Goal: Task Accomplishment & Management: Complete application form

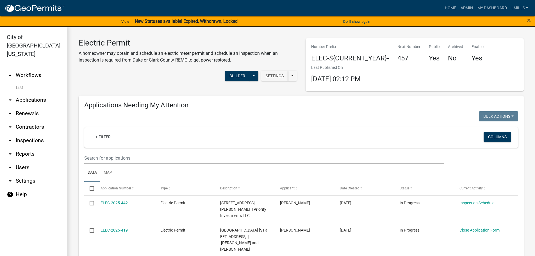
scroll to position [452, 0]
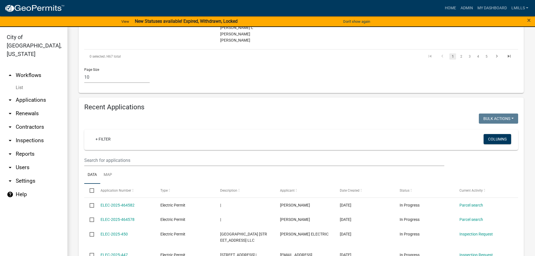
click at [31, 69] on link "arrow_drop_up Workflows" at bounding box center [33, 75] width 67 height 13
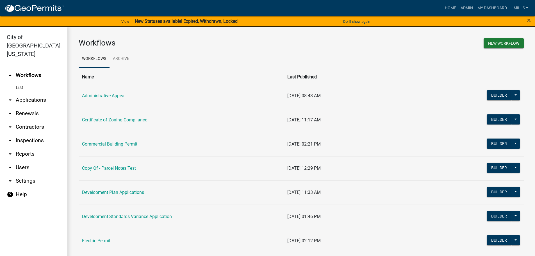
click at [33, 93] on link "arrow_drop_down Applications" at bounding box center [33, 99] width 67 height 13
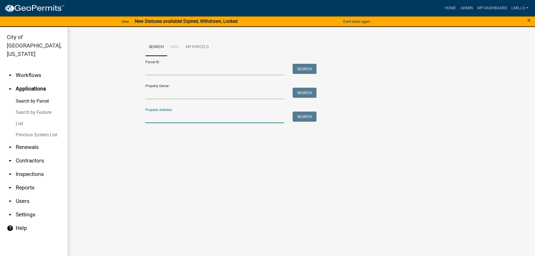
click at [164, 118] on input "Property Address:" at bounding box center [214, 117] width 139 height 12
type input "4501 Town"
click at [309, 117] on button "Search" at bounding box center [305, 116] width 24 height 10
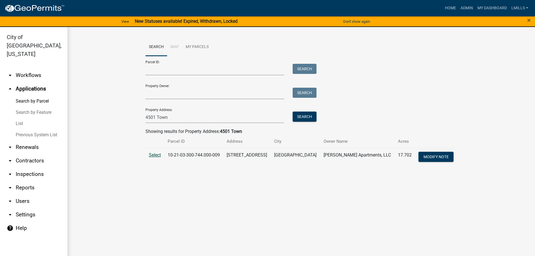
click at [154, 155] on span "Select" at bounding box center [155, 154] width 12 height 5
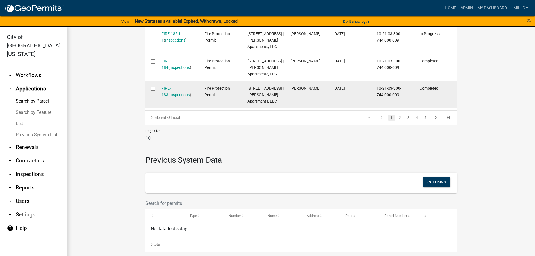
scroll to position [544, 0]
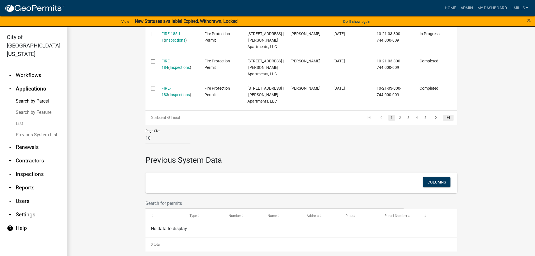
click at [447, 118] on icon "go to last page" at bounding box center [448, 118] width 7 height 7
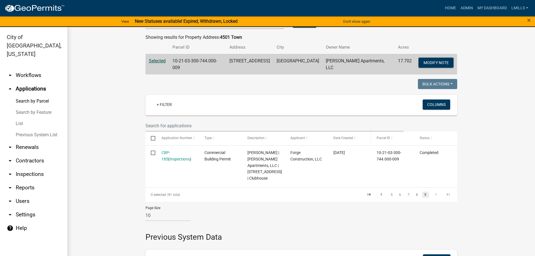
scroll to position [100, 0]
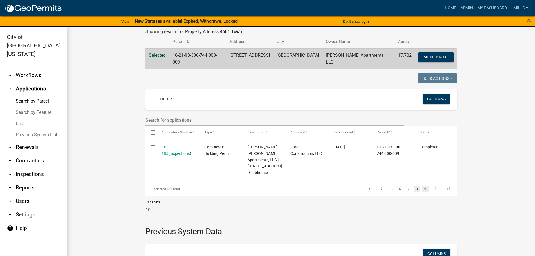
click at [415, 192] on link "8" at bounding box center [417, 189] width 7 height 6
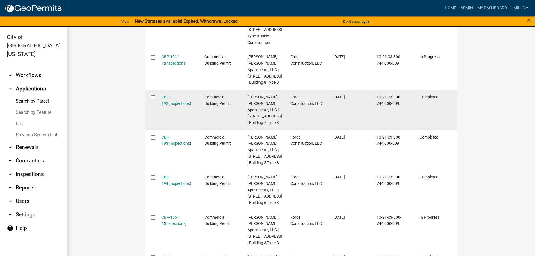
scroll to position [296, 0]
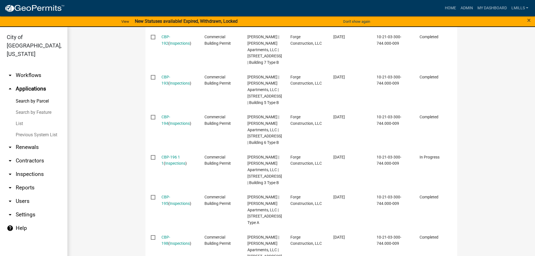
click at [27, 167] on link "arrow_drop_down Inspections" at bounding box center [33, 173] width 67 height 13
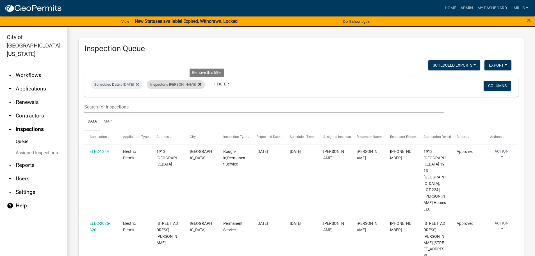
click at [201, 84] on icon at bounding box center [199, 84] width 3 height 4
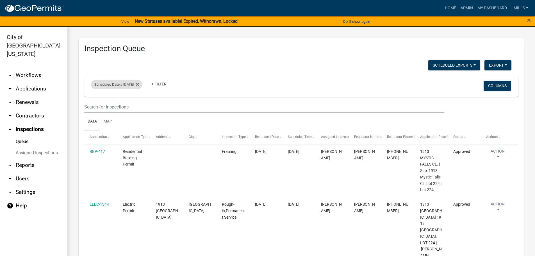
click at [122, 85] on div "Scheduled Date is 08/08/2025" at bounding box center [116, 84] width 51 height 9
click at [117, 106] on input "2025-08-08" at bounding box center [121, 106] width 39 height 12
click at [138, 106] on input "2025-08-08" at bounding box center [121, 106] width 39 height 12
type input "2025-08-21"
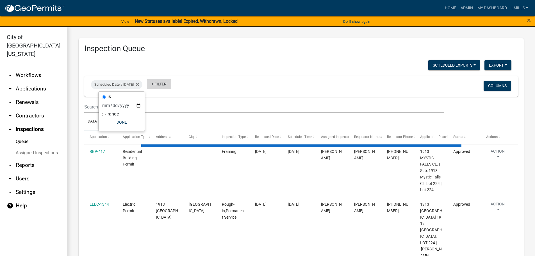
click at [171, 85] on link "+ Filter" at bounding box center [159, 84] width 24 height 10
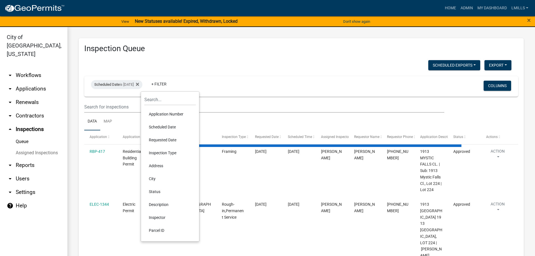
click at [161, 216] on li "Inspector" at bounding box center [169, 217] width 51 height 13
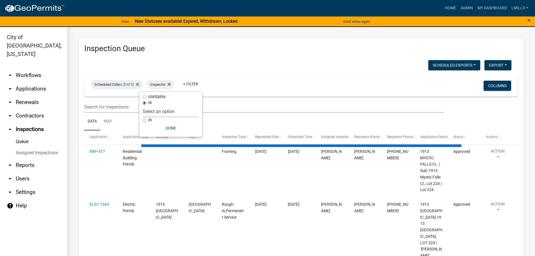
click at [177, 112] on select "Select an option None Shawn Jeremy Ramsey Mary Frey Chad Reischl Mike Kruer Har…" at bounding box center [171, 112] width 56 height 12
select select "fdb3bcc6-ce93-4663-8a18-5c08884dd177"
click at [154, 106] on select "Select an option None Shawn Jeremy Ramsey Mary Frey Chad Reischl Mike Kruer Har…" at bounding box center [171, 112] width 56 height 12
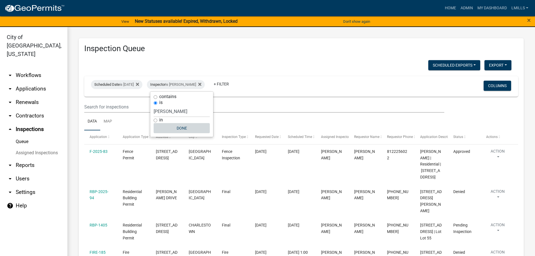
click at [183, 128] on button "Done" at bounding box center [182, 128] width 56 height 10
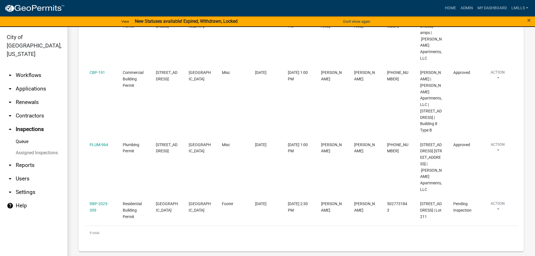
scroll to position [393, 0]
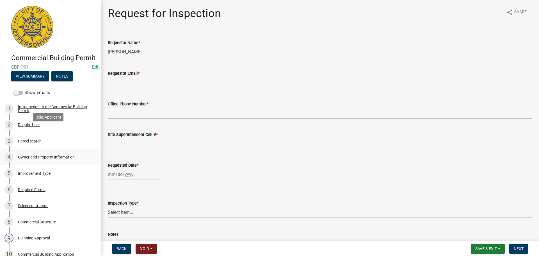
click at [51, 129] on div "2 Require User" at bounding box center [48, 124] width 88 height 9
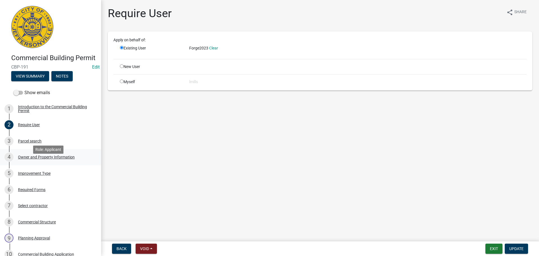
click at [50, 161] on div "4 Owner and Property Information" at bounding box center [48, 157] width 88 height 9
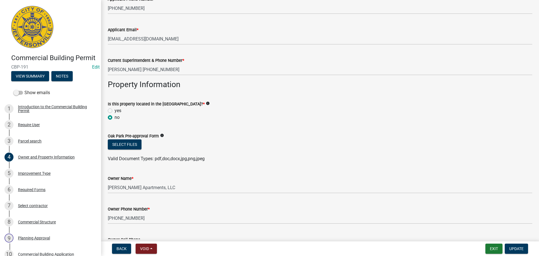
scroll to position [84, 0]
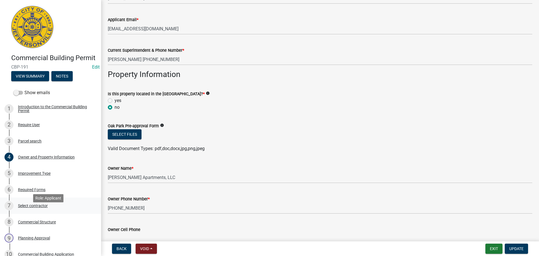
click at [35, 208] on div "Select contractor" at bounding box center [33, 206] width 30 height 4
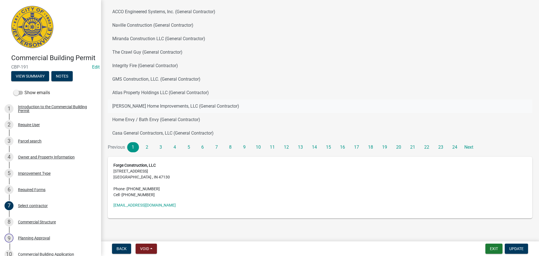
scroll to position [58, 0]
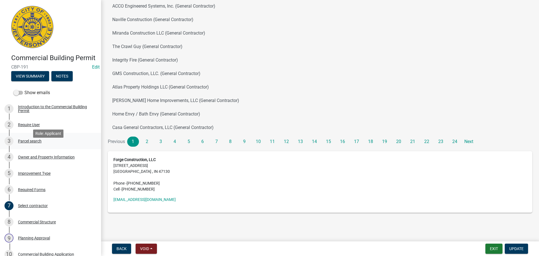
click at [31, 143] on div "Parcel search" at bounding box center [30, 141] width 24 height 4
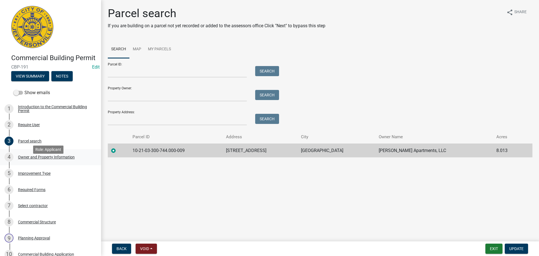
click at [37, 159] on div "Owner and Property Information" at bounding box center [46, 157] width 57 height 4
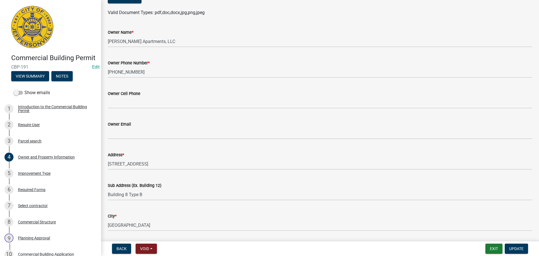
scroll to position [225, 0]
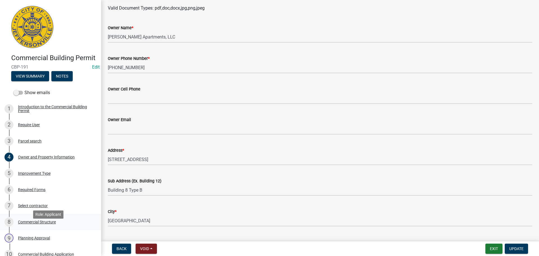
click at [45, 224] on div "Commercial Structure" at bounding box center [37, 222] width 38 height 4
